Goal: Find specific page/section: Find specific page/section

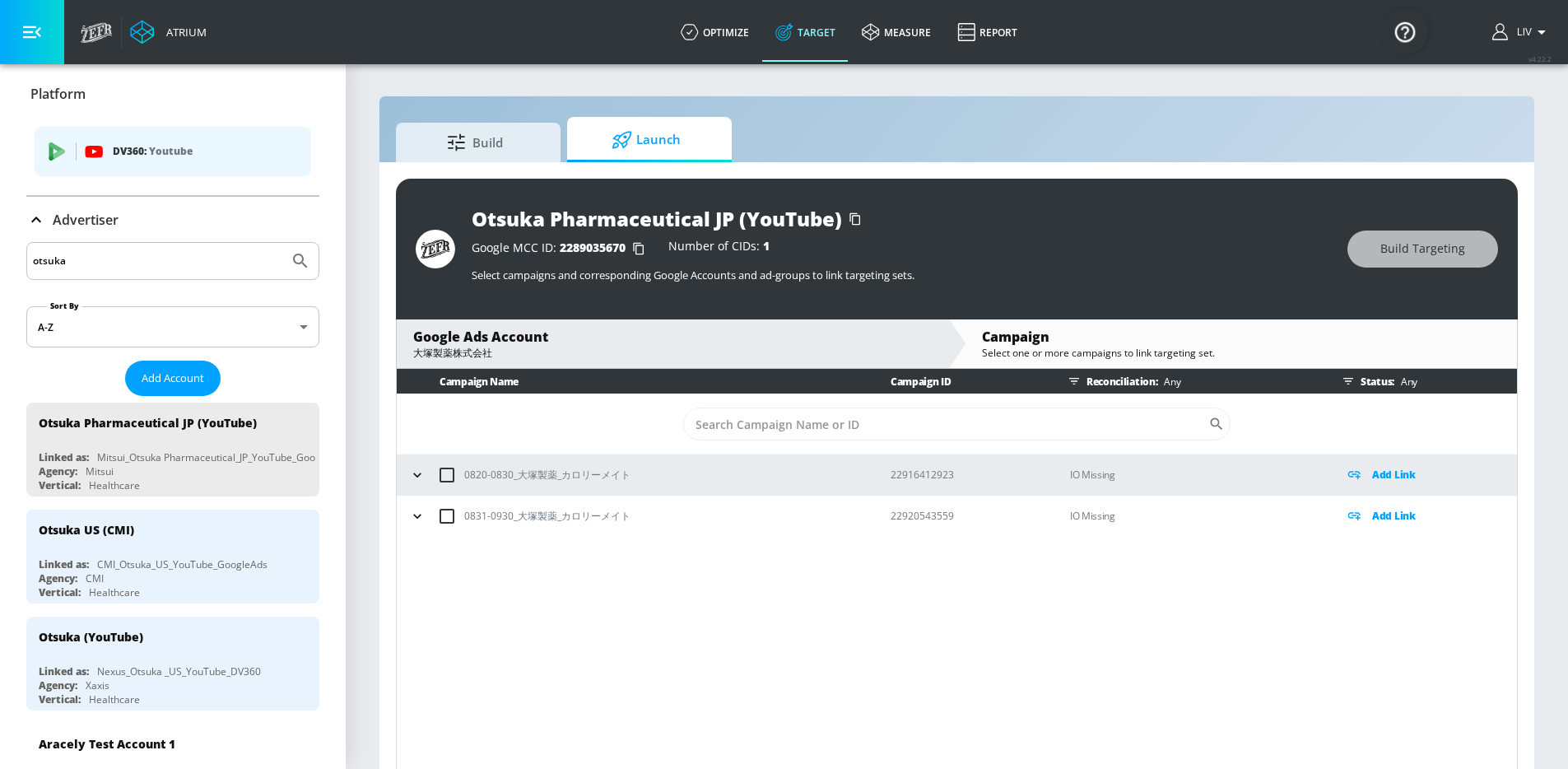
scroll to position [24, 0]
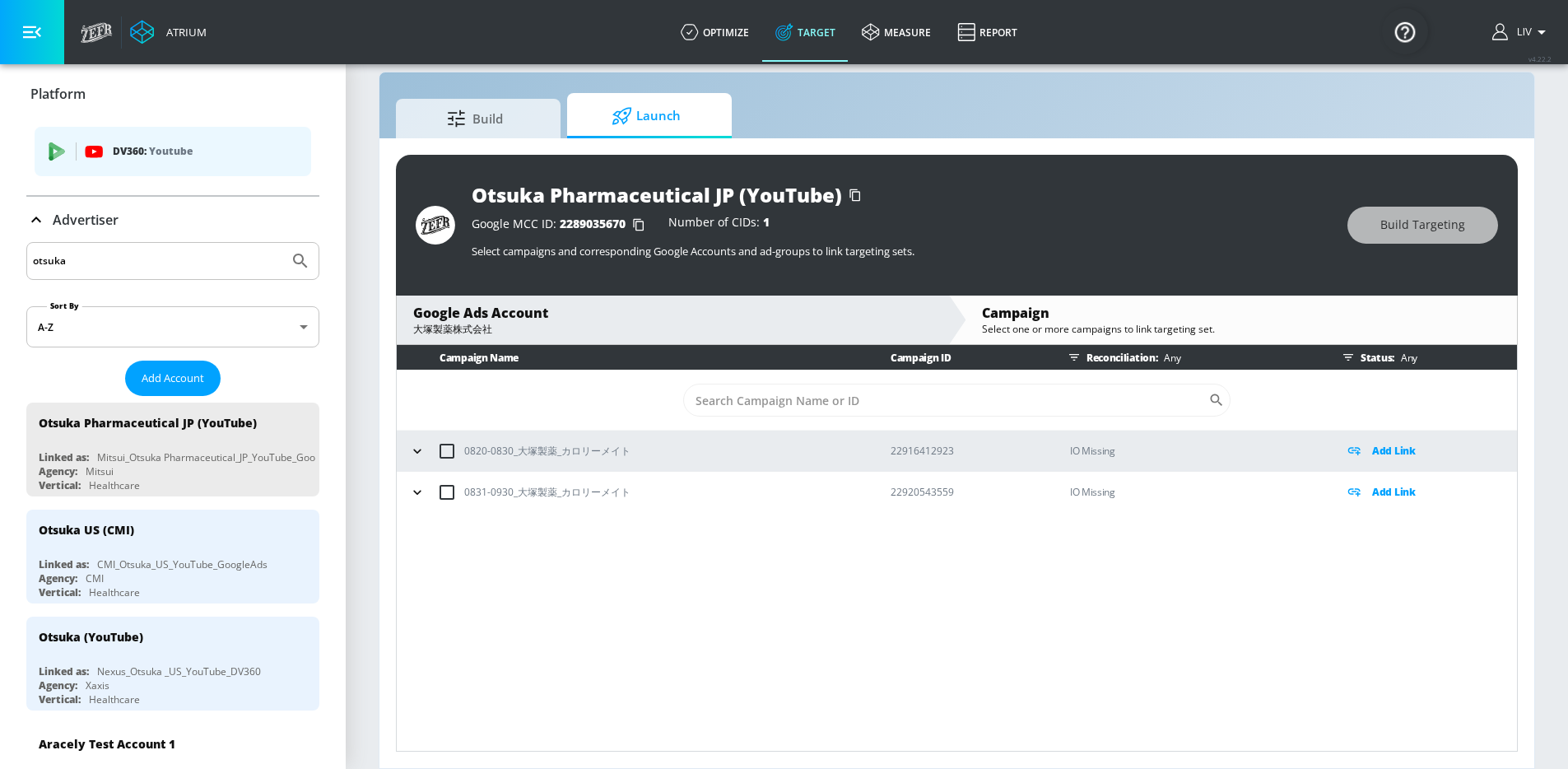
click at [170, 266] on input "otsuka" at bounding box center [158, 261] width 249 height 21
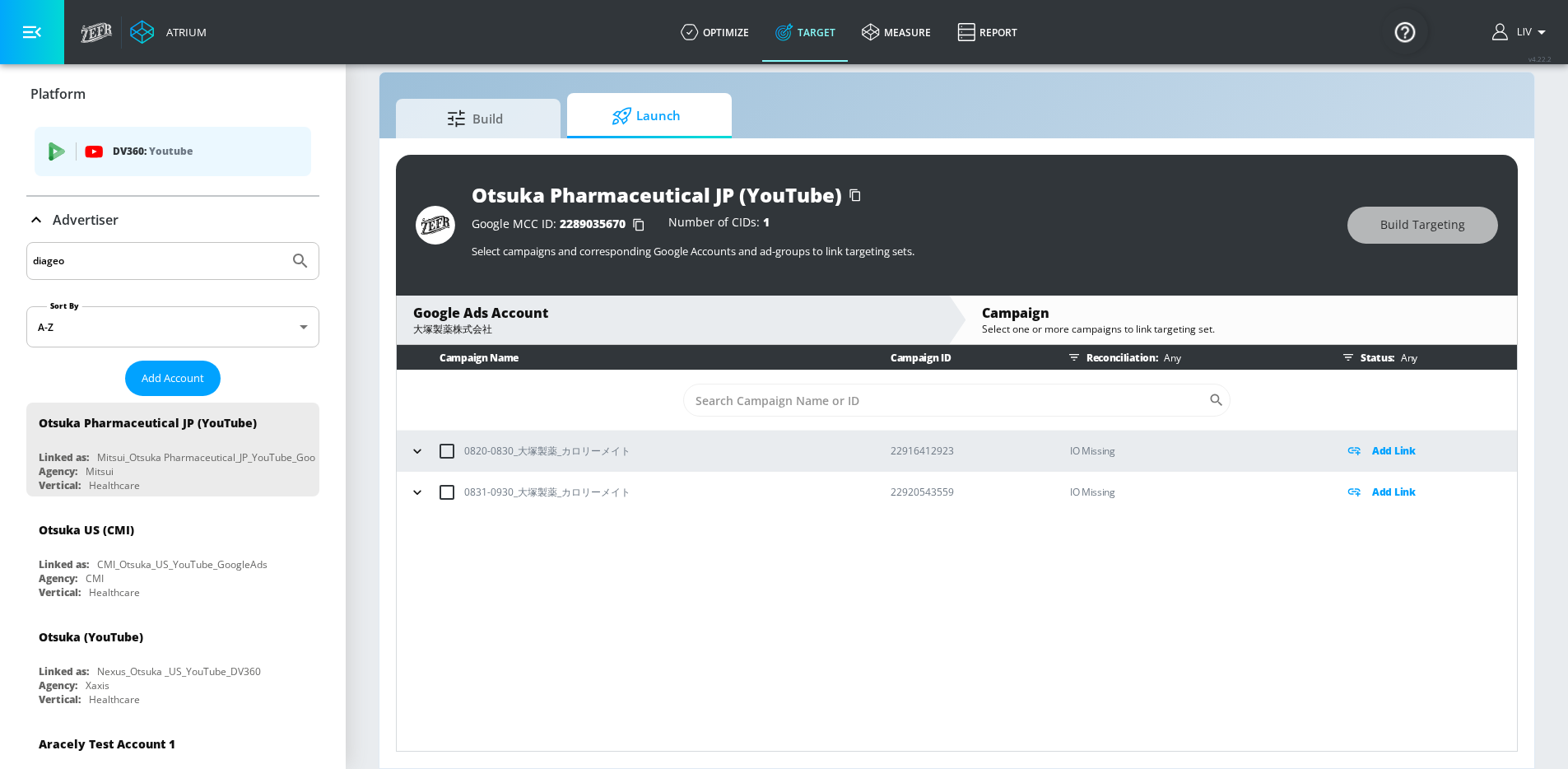
type input "diageo"
click at [283, 243] on button "Submit Search" at bounding box center [300, 261] width 36 height 36
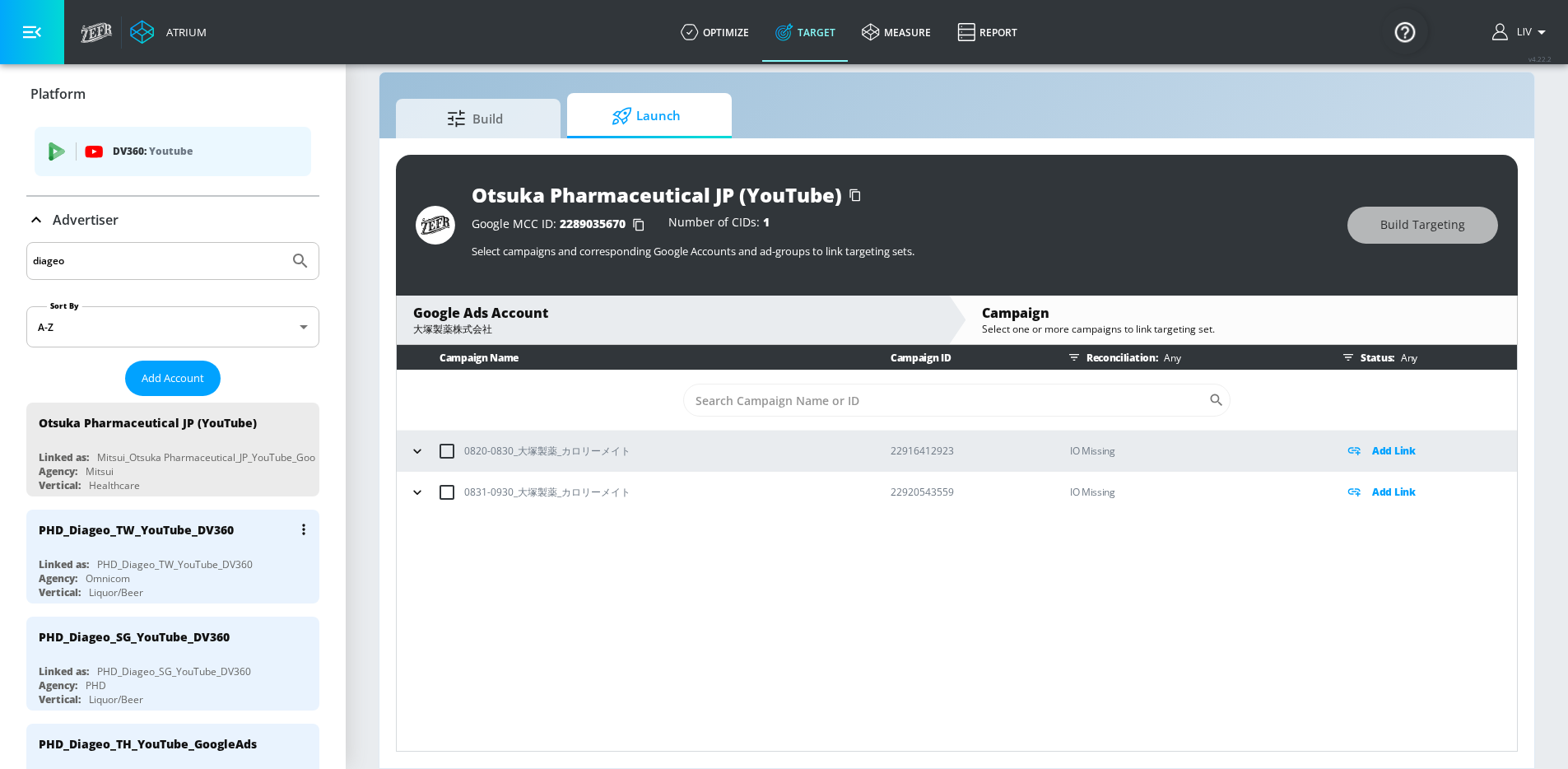
click at [175, 532] on div "PHD_Diageo_TW_YouTube_DV360" at bounding box center [136, 530] width 195 height 16
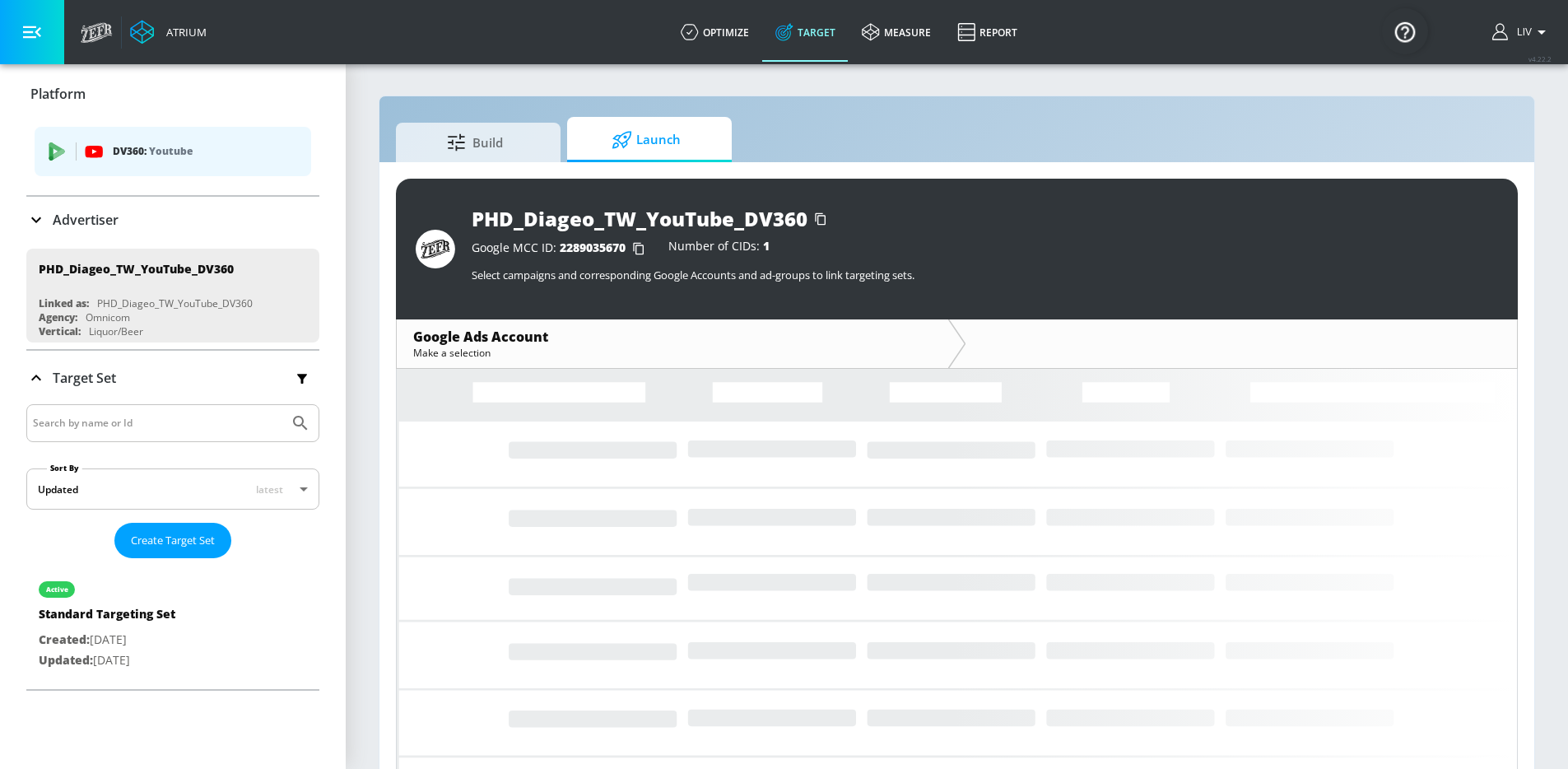
click at [210, 222] on div "Advertiser" at bounding box center [173, 219] width 293 height 19
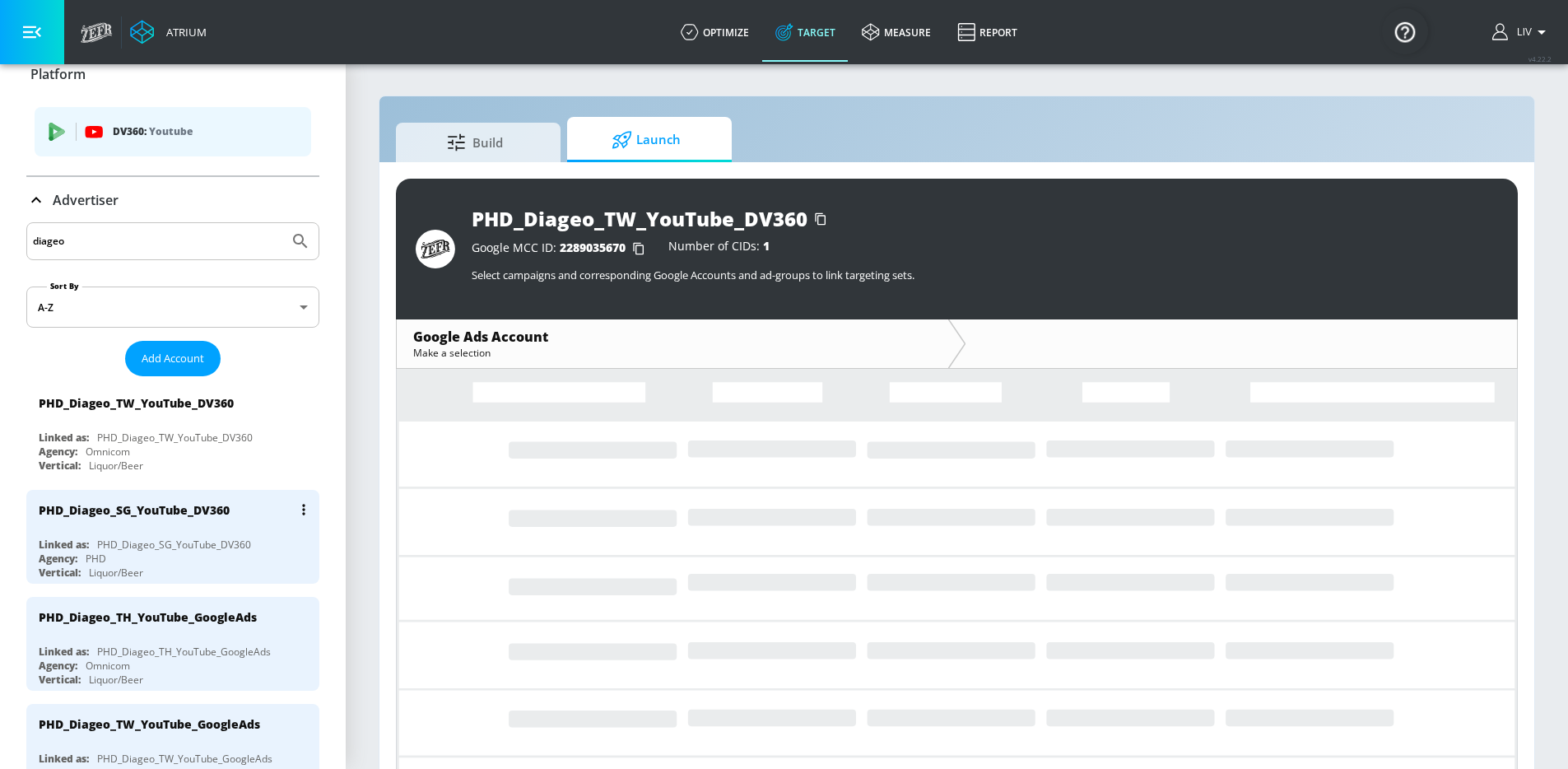
scroll to position [39, 0]
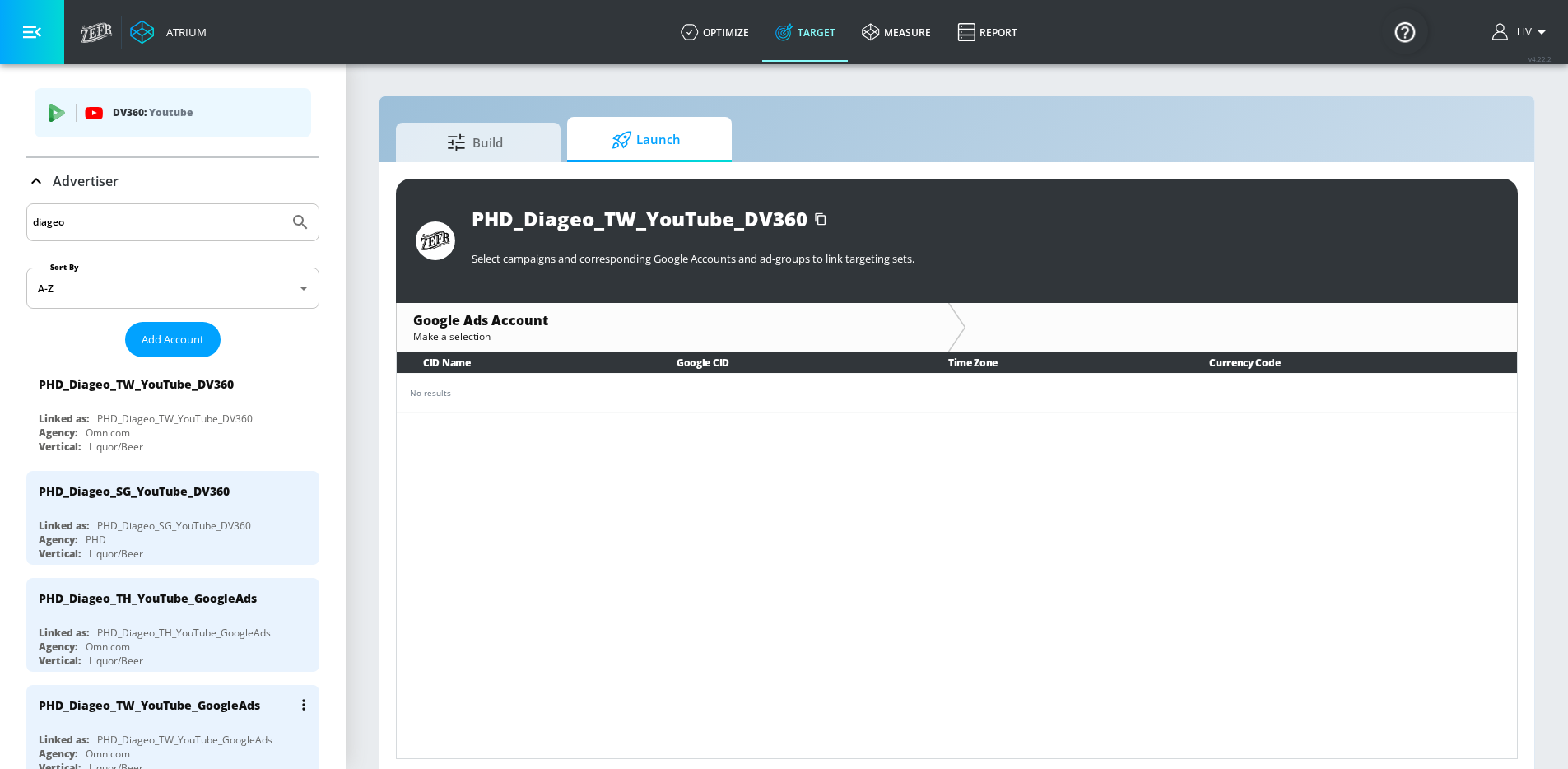
click at [245, 691] on div "PHD_Diageo_TW_YouTube_GoogleAds" at bounding box center [176, 704] width 276 height 40
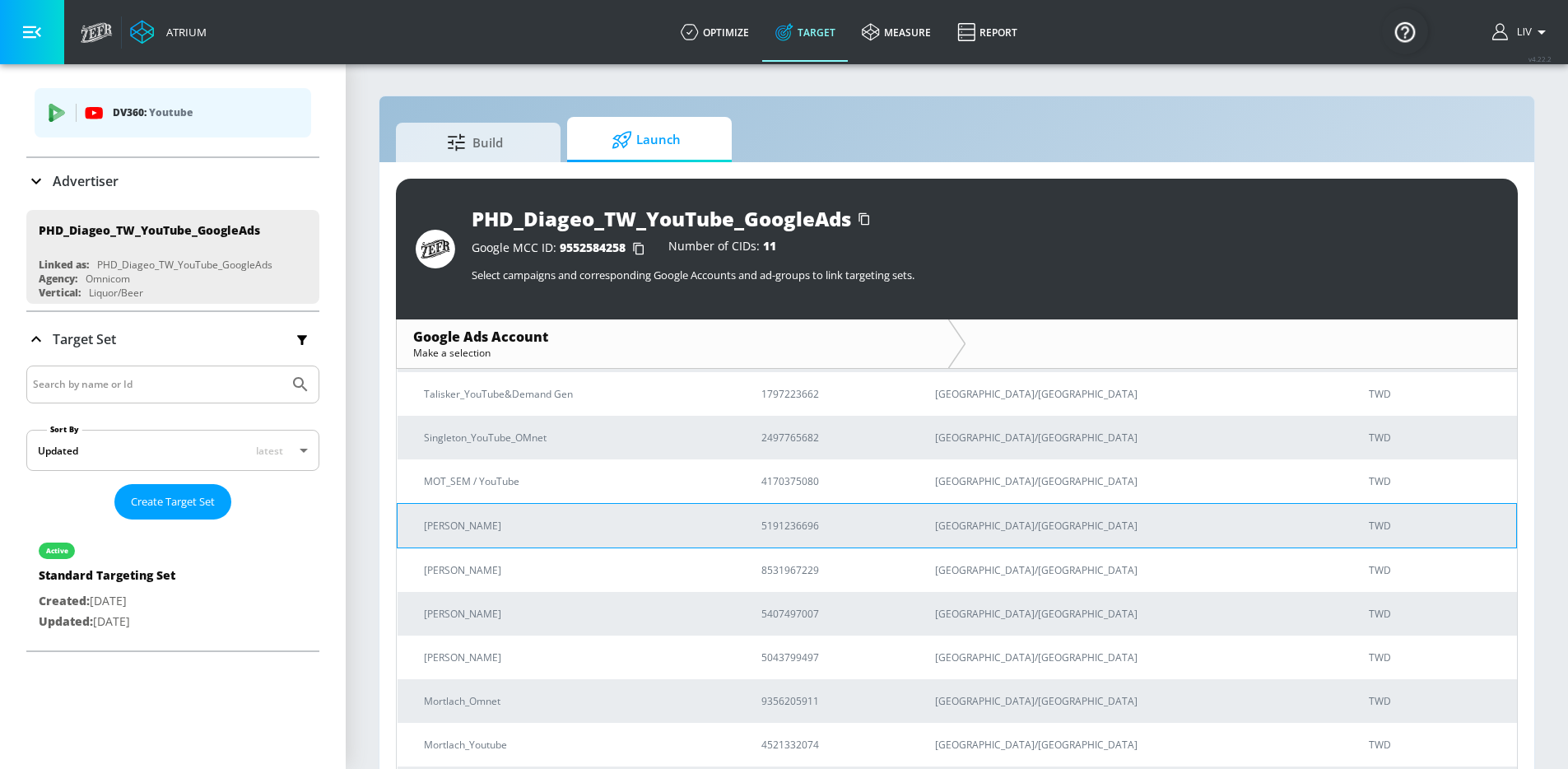
scroll to position [122, 0]
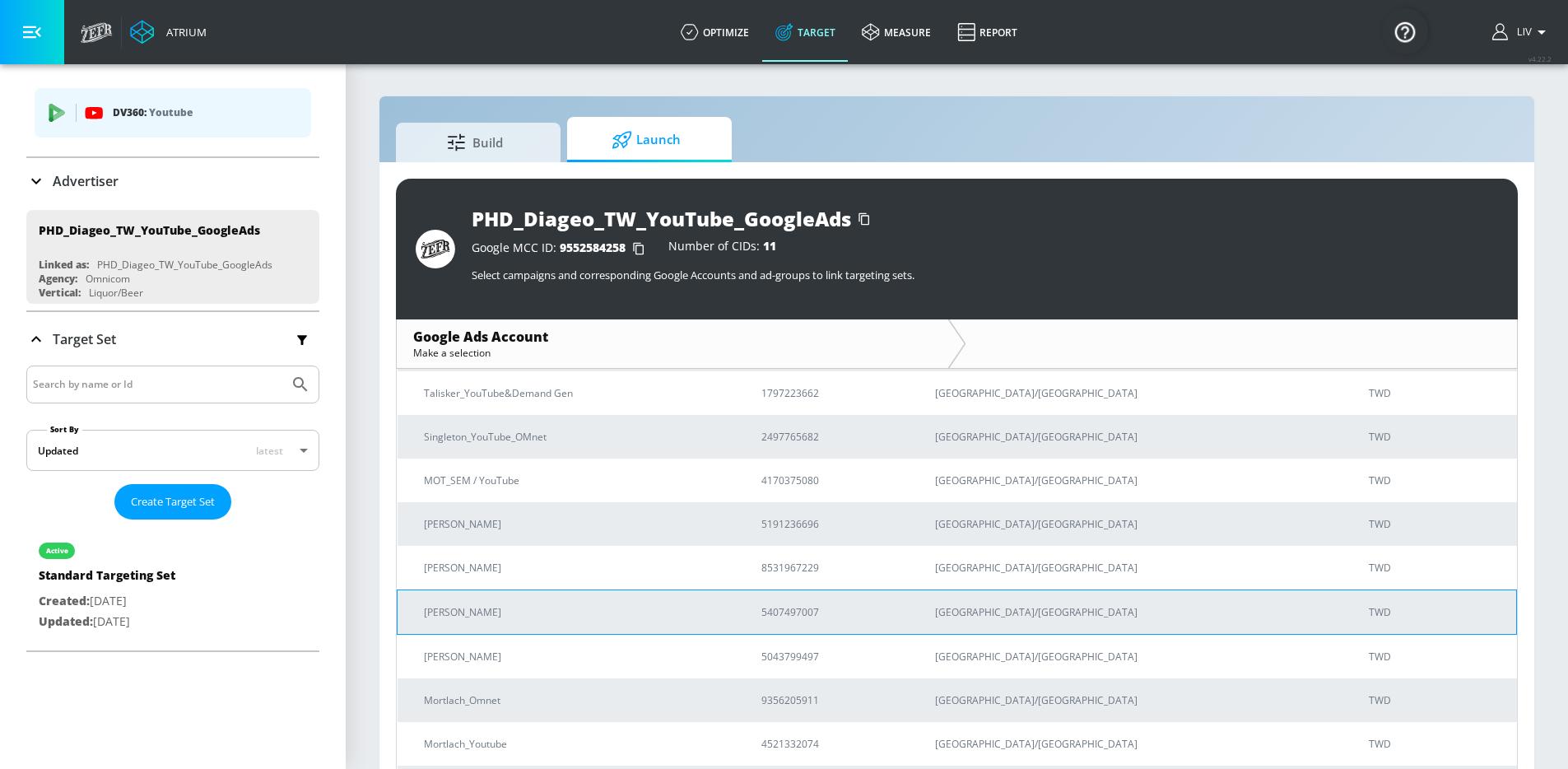
click at [895, 606] on p "5407497007" at bounding box center [828, 612] width 134 height 18
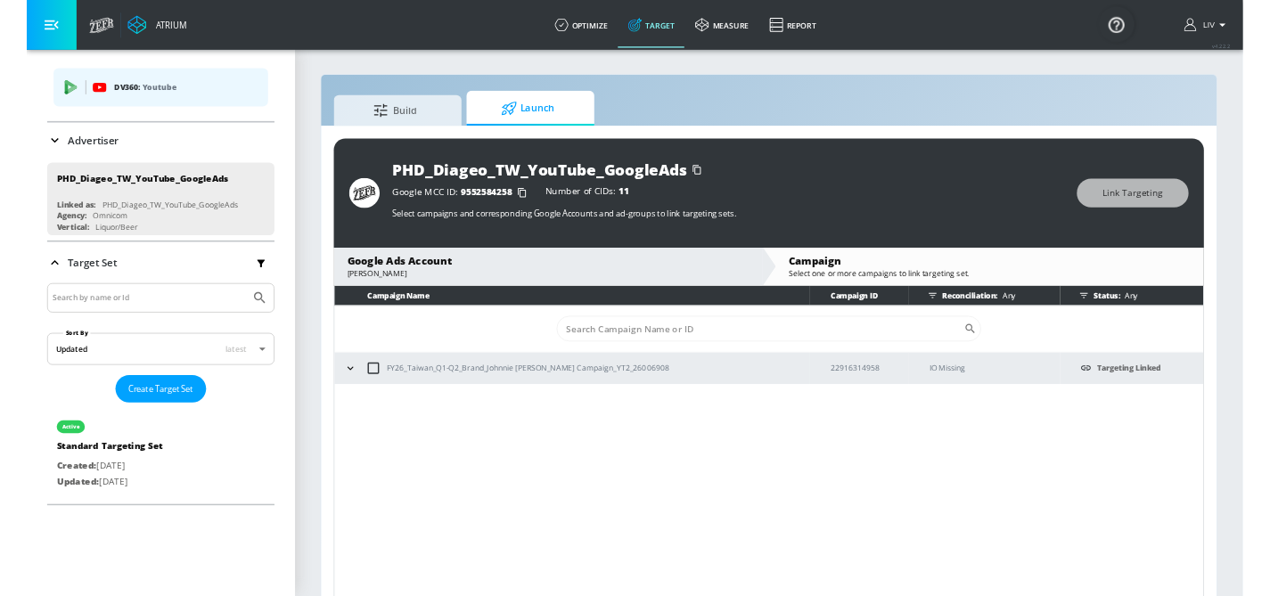
scroll to position [4, 0]
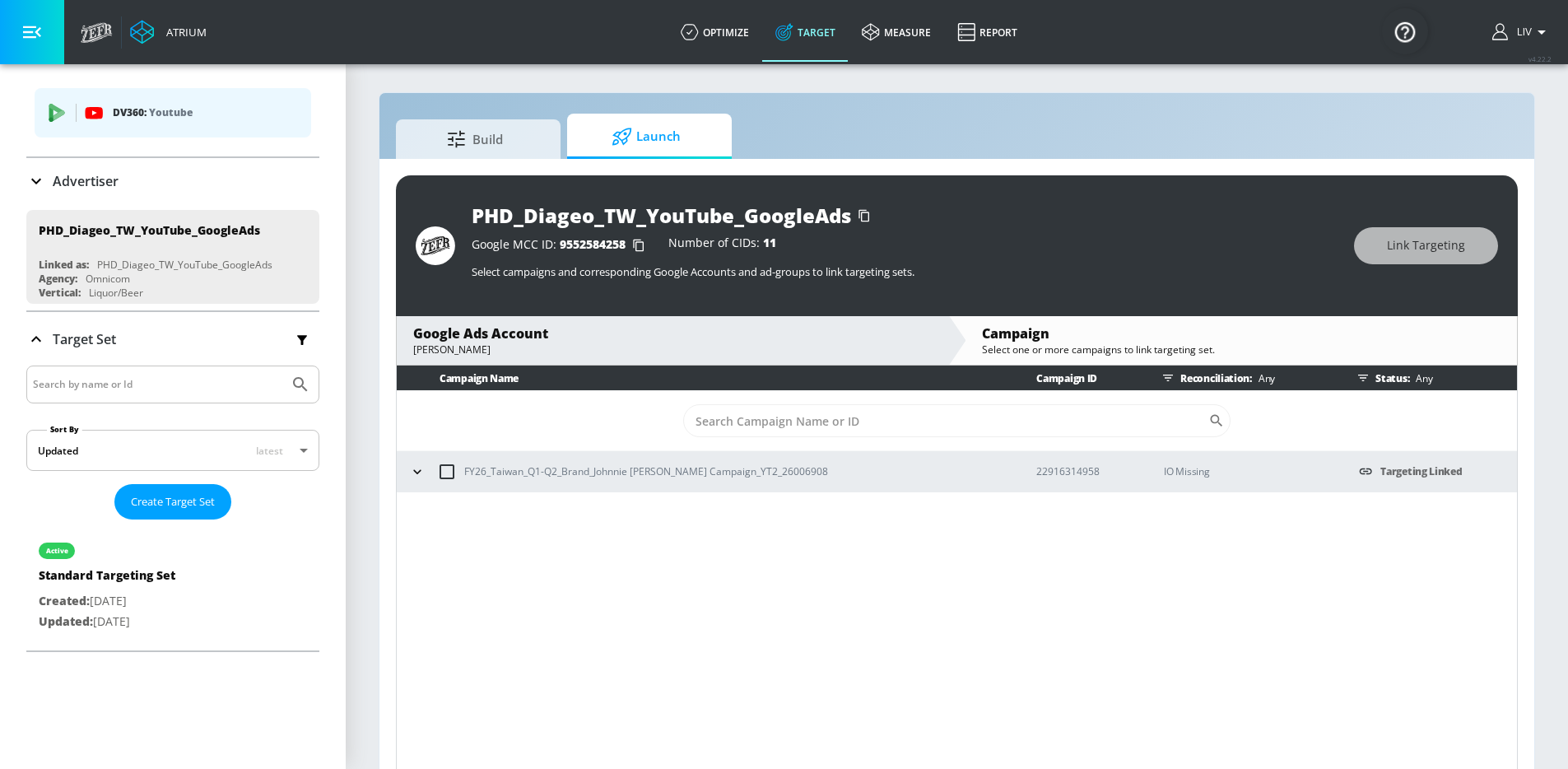
click at [1097, 128] on div "Build Launch" at bounding box center [957, 136] width 1122 height 45
click at [422, 473] on icon "button" at bounding box center [418, 472] width 17 height 17
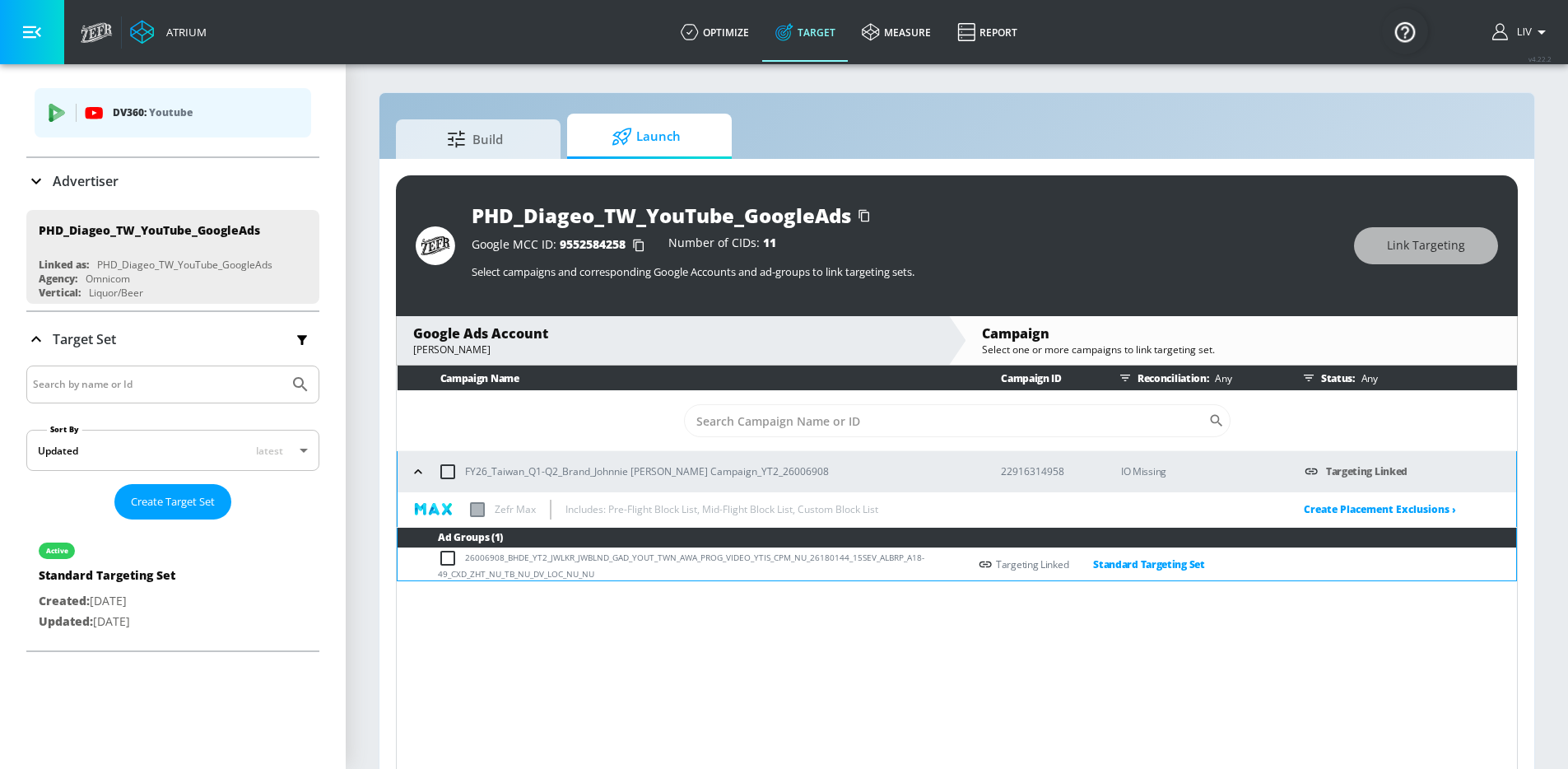
click at [422, 473] on icon "button" at bounding box center [419, 472] width 17 height 17
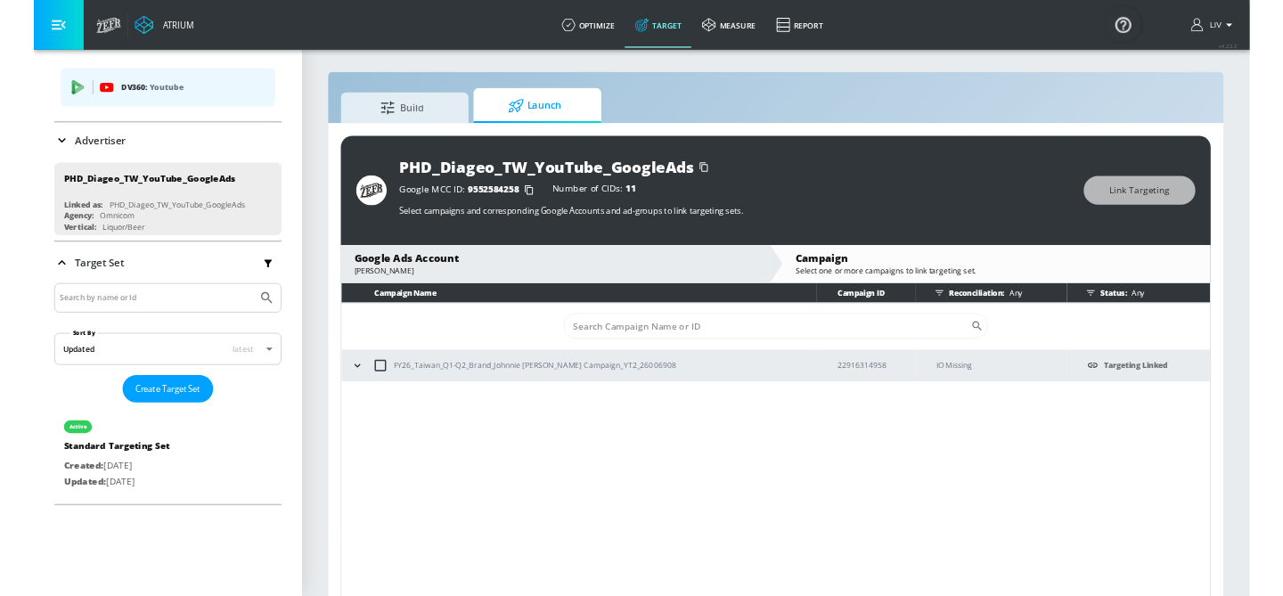
scroll to position [42, 0]
